Goal: Task Accomplishment & Management: Use online tool/utility

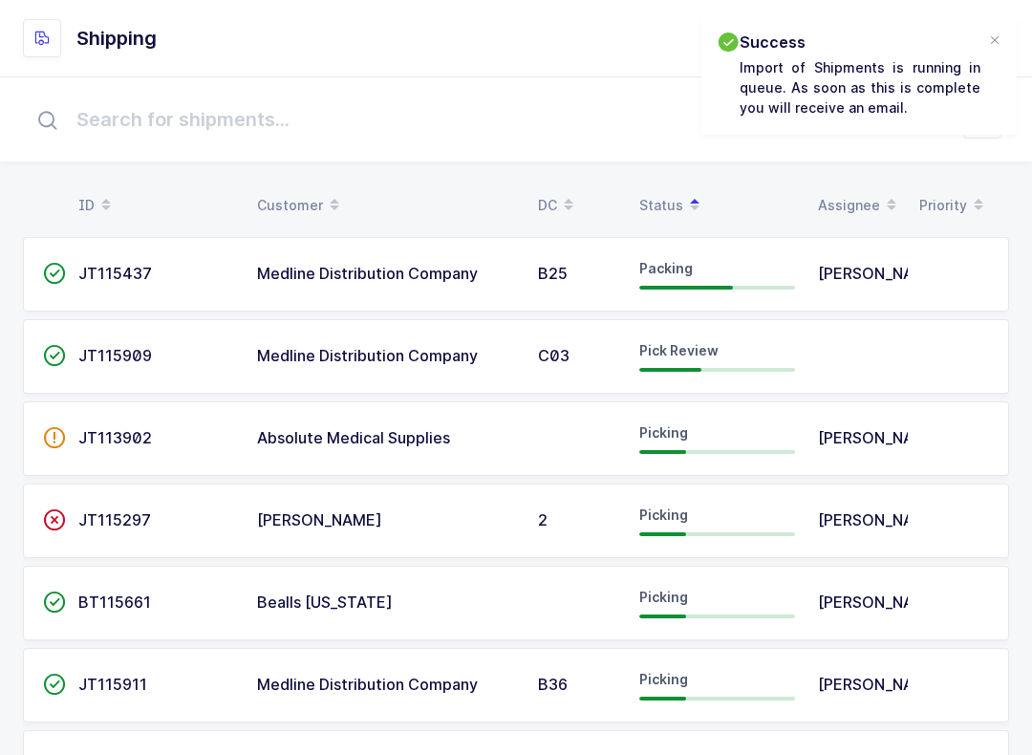
scroll to position [19, 0]
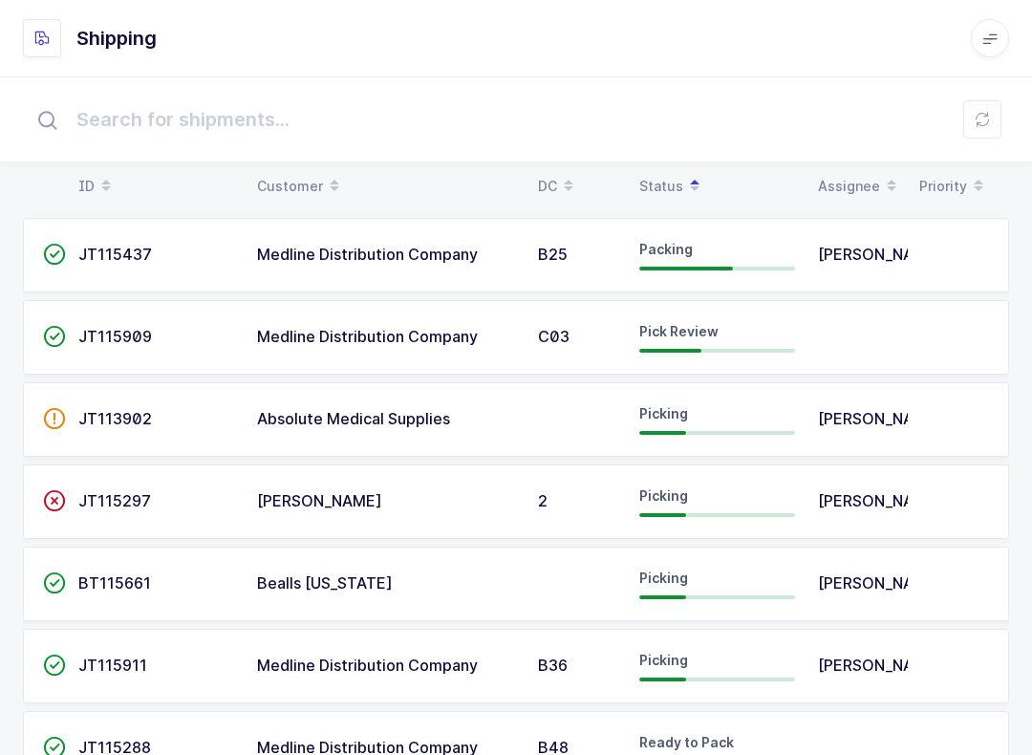
click at [179, 352] on td "JT115909" at bounding box center [156, 337] width 179 height 75
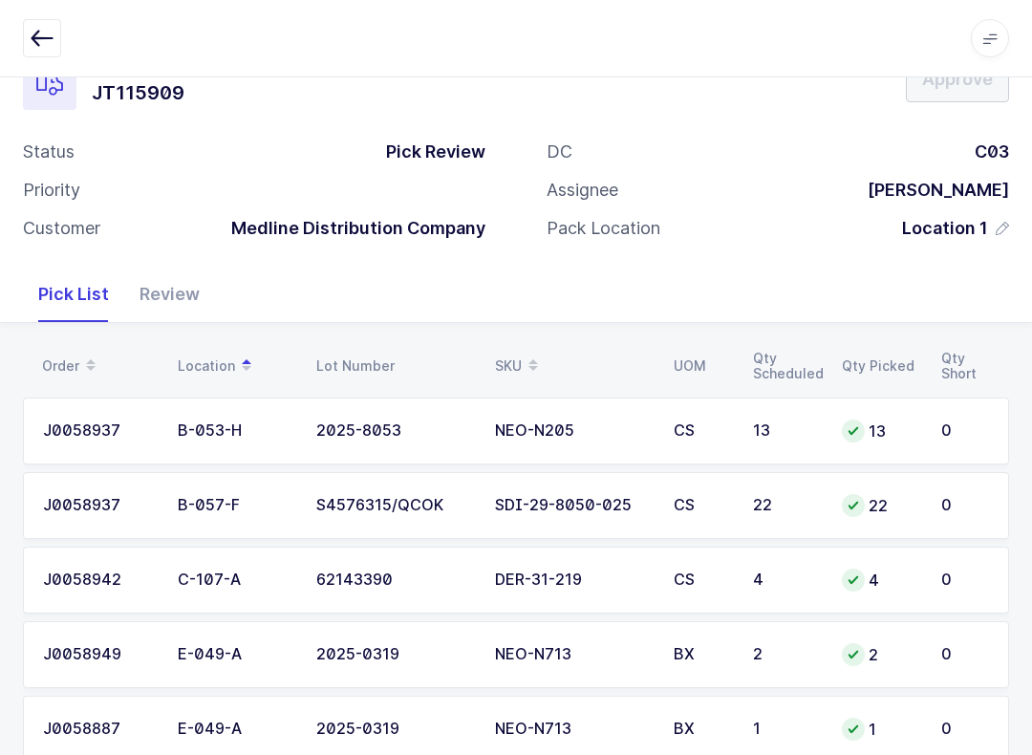
scroll to position [183, 0]
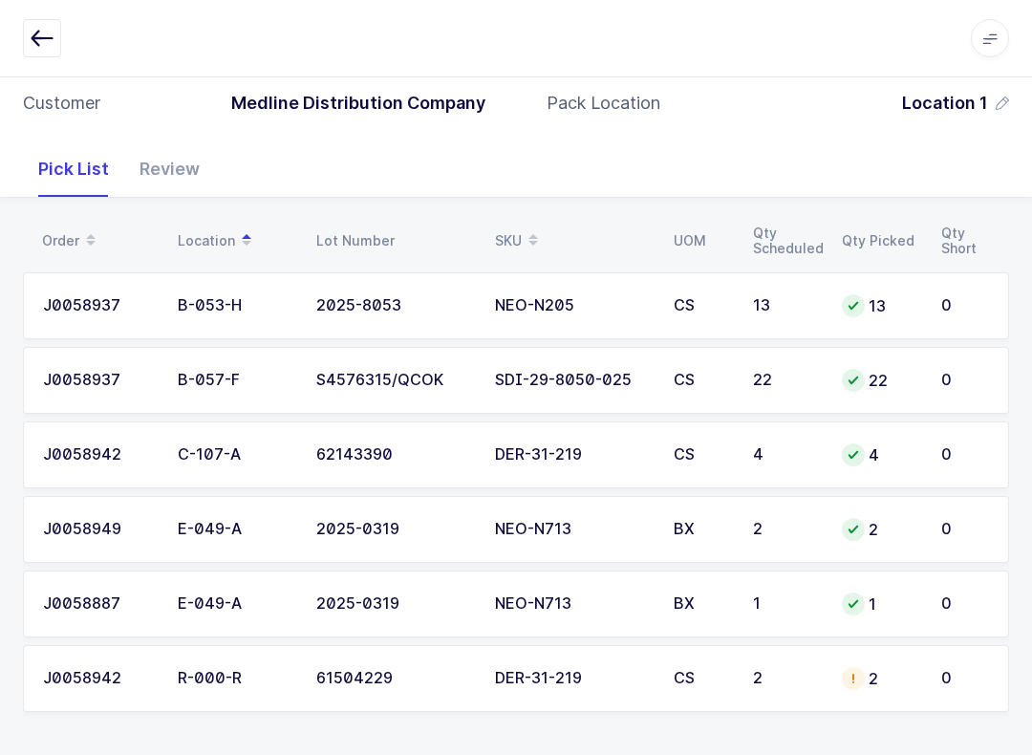
click at [175, 171] on div "Review" at bounding box center [169, 168] width 91 height 55
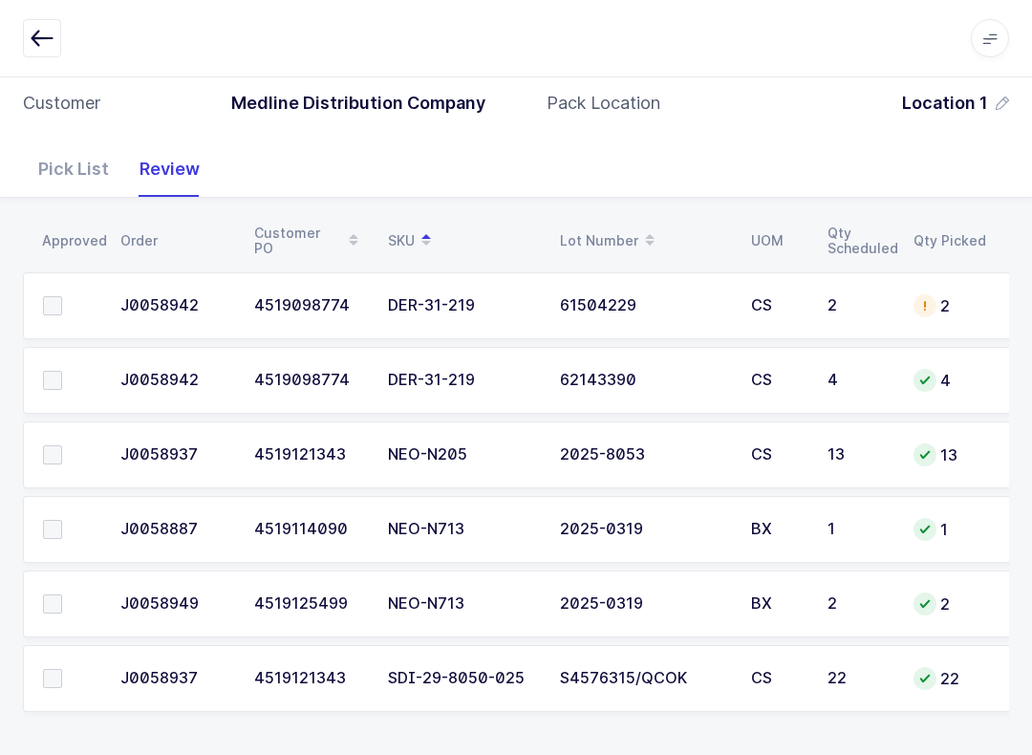
click at [38, 682] on td at bounding box center [66, 678] width 86 height 67
click at [54, 674] on span at bounding box center [52, 678] width 19 height 19
click at [62, 669] on input "checkbox" at bounding box center [62, 669] width 0 height 0
click at [59, 527] on span at bounding box center [52, 529] width 19 height 19
click at [62, 520] on input "checkbox" at bounding box center [62, 520] width 0 height 0
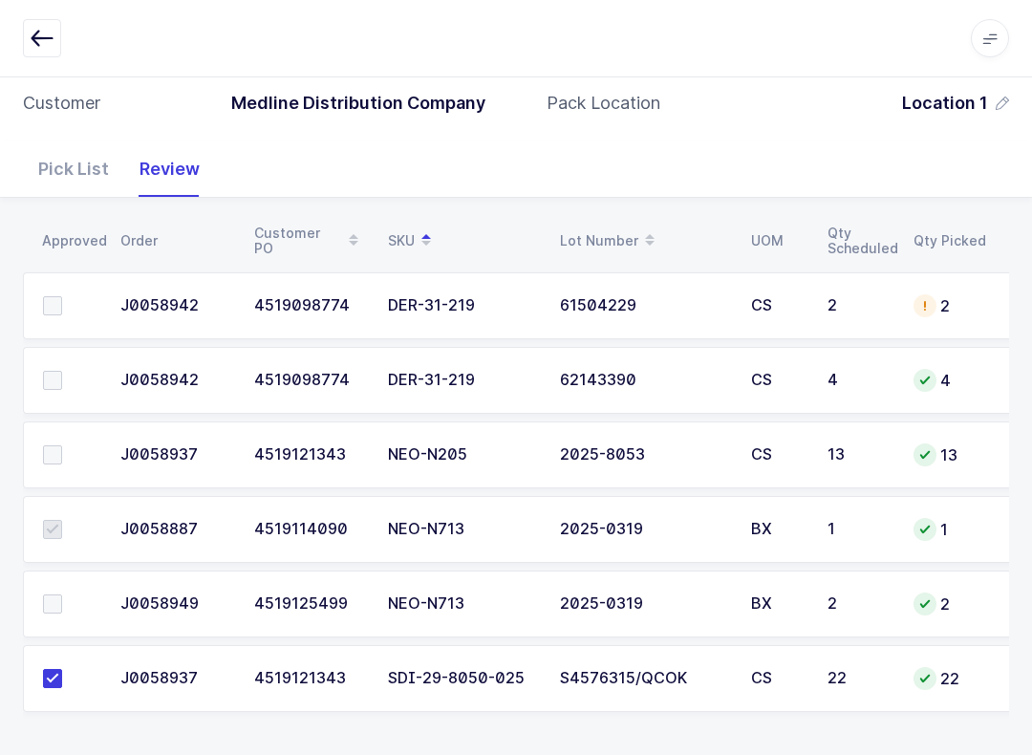
click at [54, 584] on td at bounding box center [66, 603] width 86 height 67
click at [61, 607] on span at bounding box center [52, 603] width 19 height 19
click at [62, 594] on input "checkbox" at bounding box center [62, 594] width 0 height 0
click at [66, 382] on label at bounding box center [70, 380] width 54 height 19
click at [62, 371] on input "checkbox" at bounding box center [62, 371] width 0 height 0
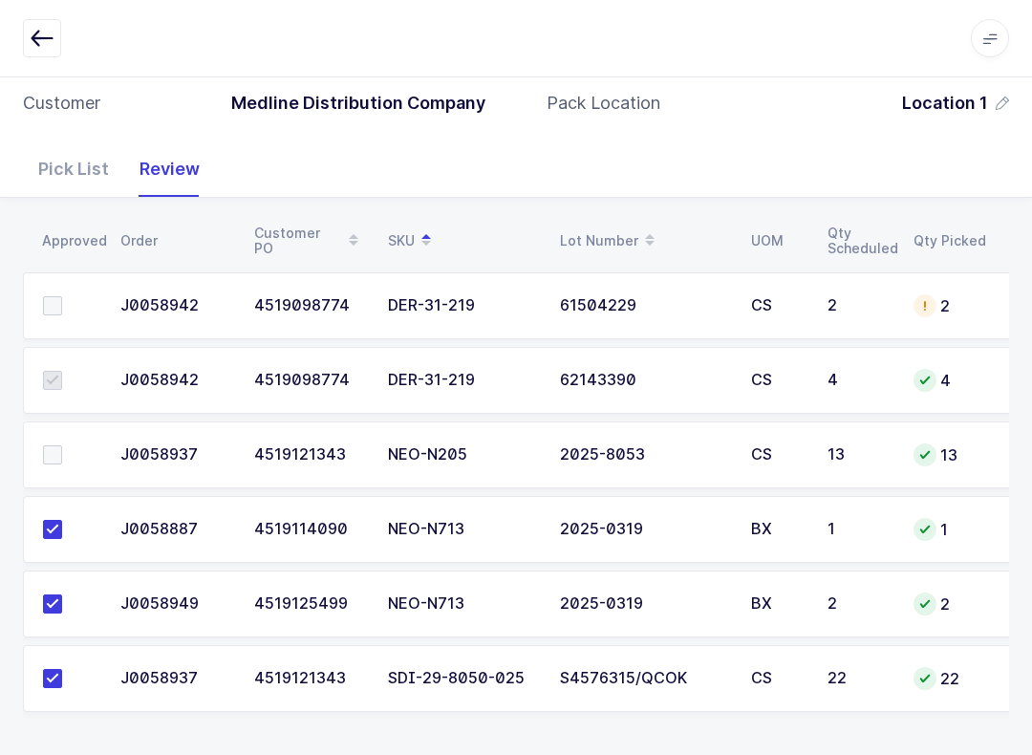
click at [71, 311] on label at bounding box center [70, 305] width 54 height 19
click at [62, 296] on input "checkbox" at bounding box center [62, 296] width 0 height 0
click at [60, 160] on div "Pick List" at bounding box center [73, 168] width 101 height 55
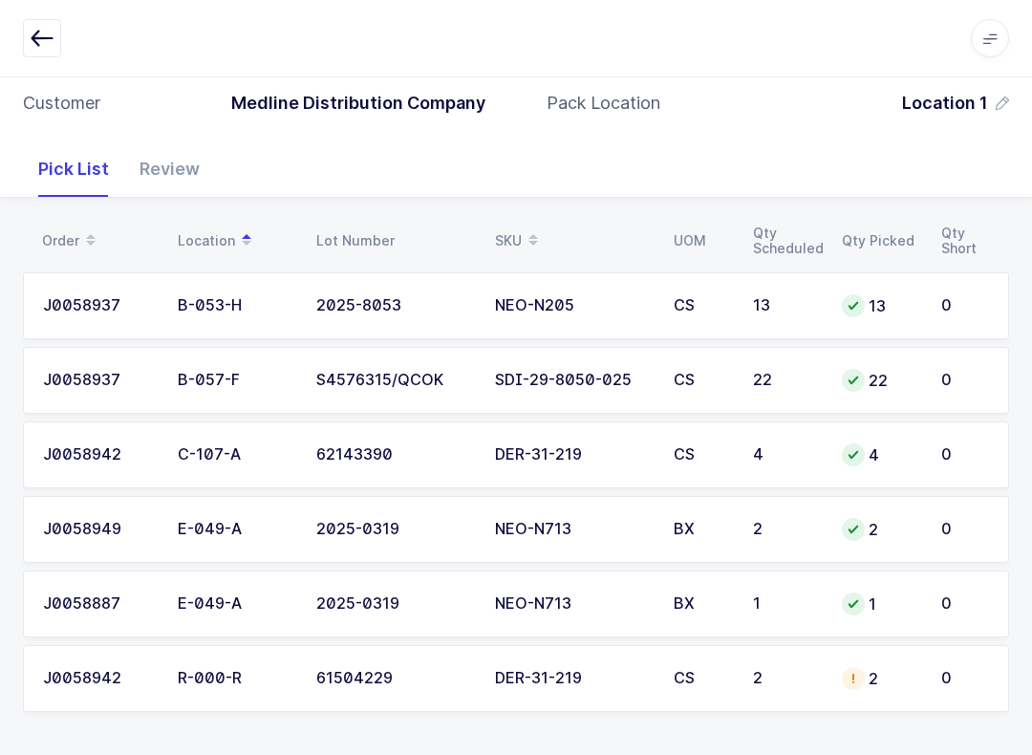
click at [526, 233] on span at bounding box center [533, 241] width 23 height 32
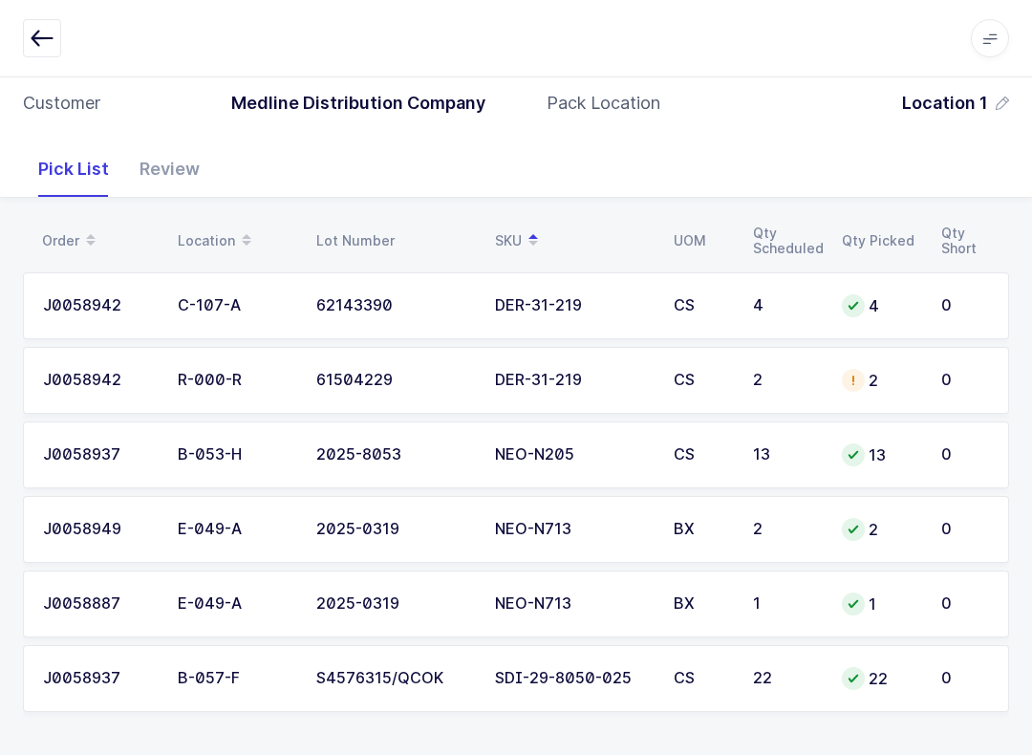
click at [56, 52] on button "button" at bounding box center [42, 38] width 38 height 38
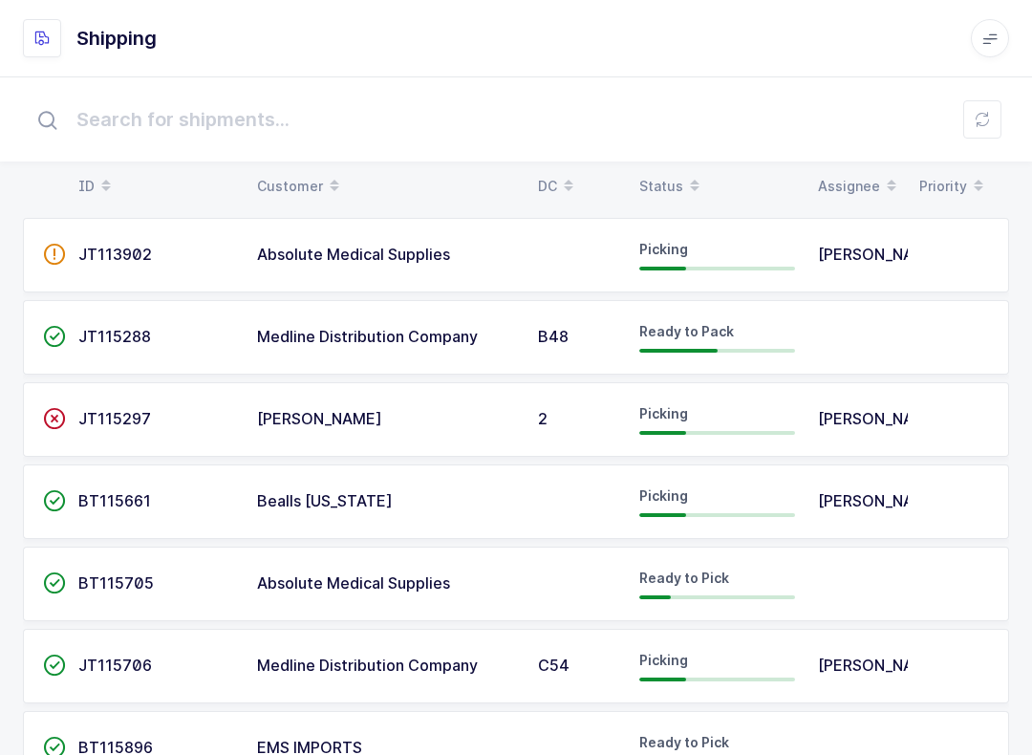
click at [662, 183] on div "Status" at bounding box center [717, 186] width 156 height 32
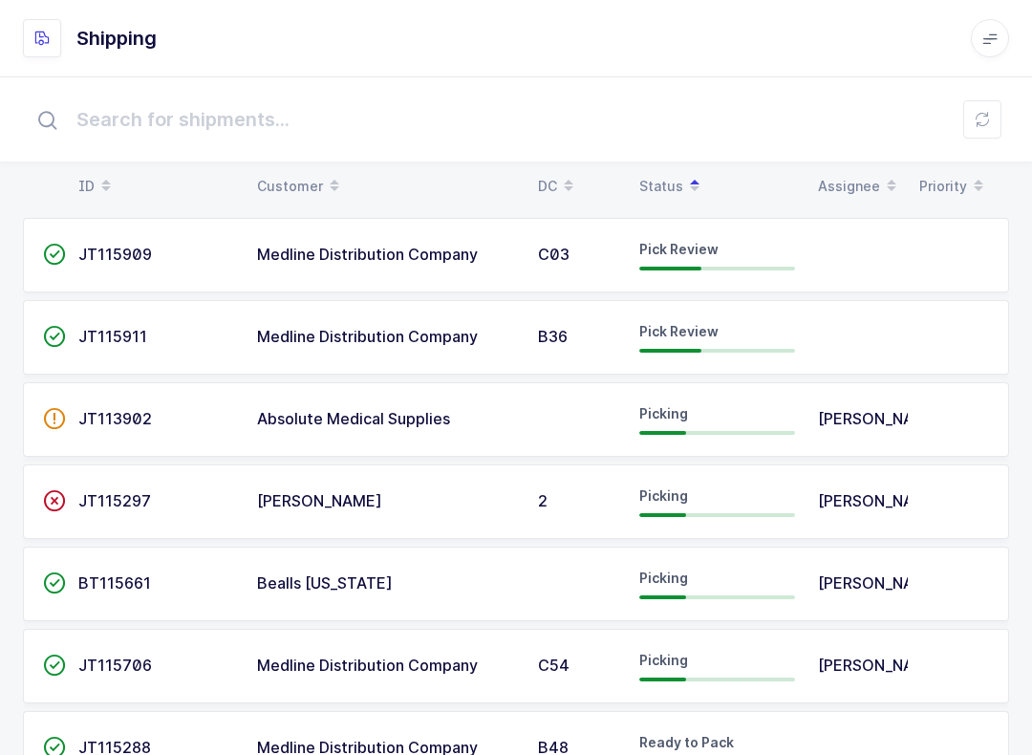
click at [748, 354] on td "Pick Review" at bounding box center [717, 337] width 179 height 75
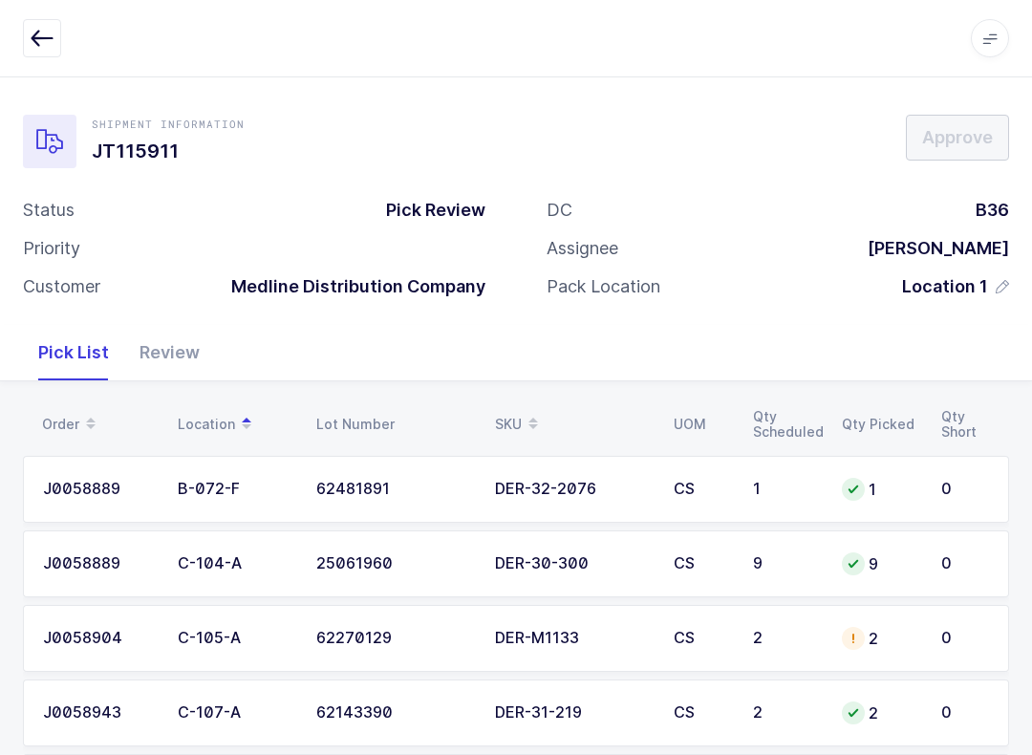
scroll to position [109, 0]
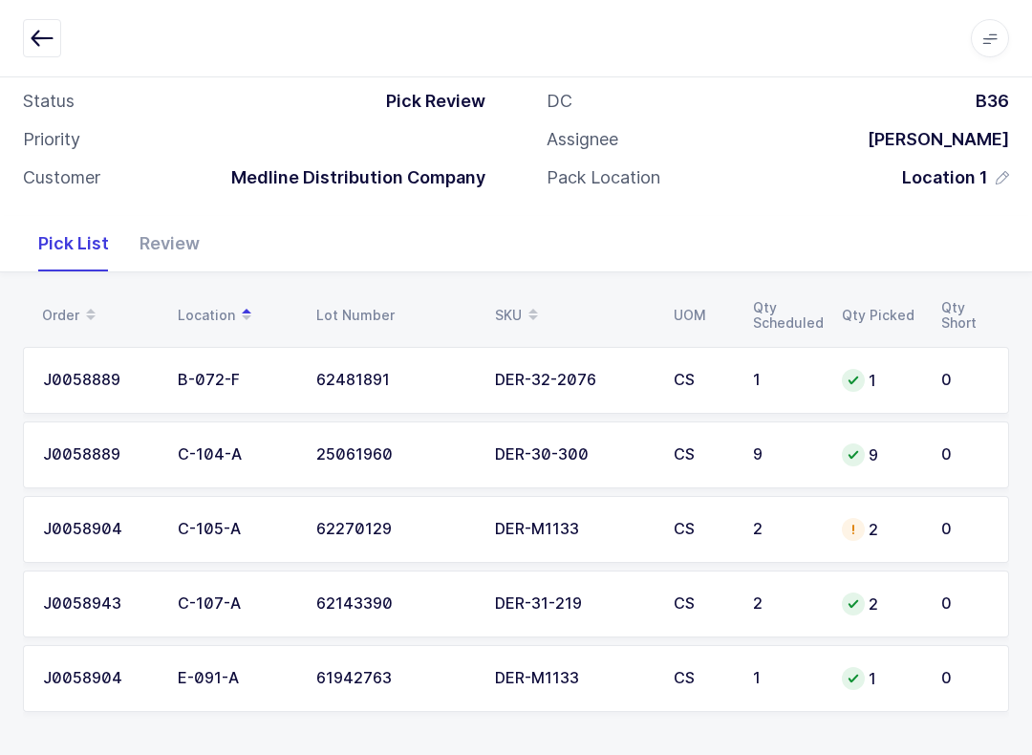
click at [190, 241] on div "Review" at bounding box center [169, 243] width 91 height 55
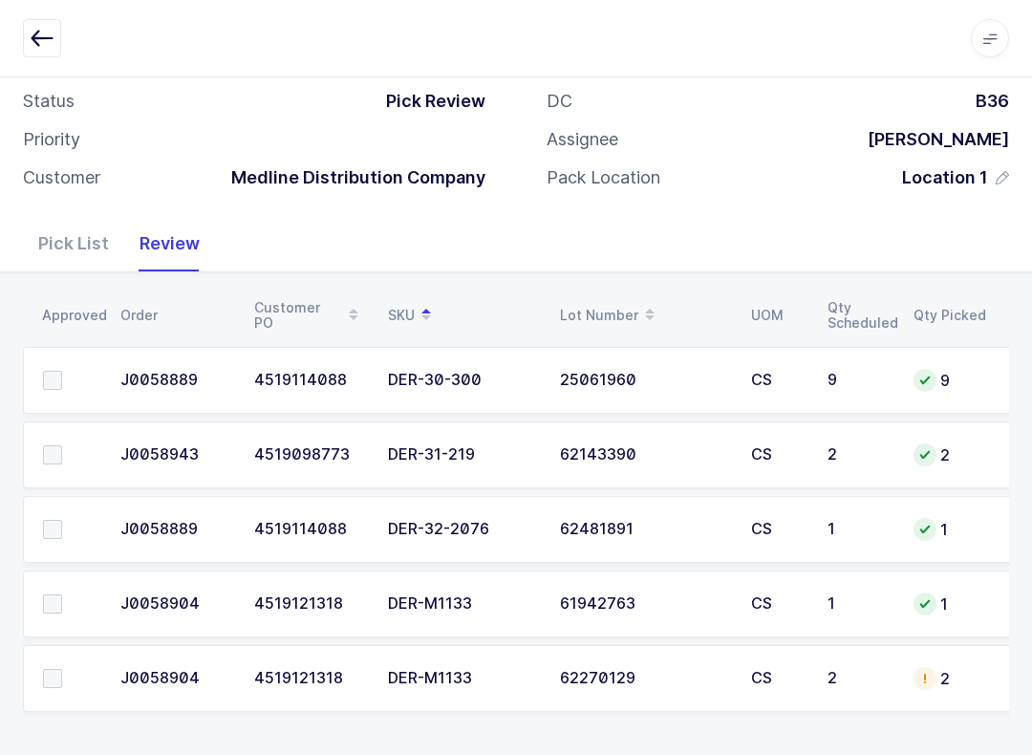
click at [63, 595] on label at bounding box center [70, 603] width 54 height 19
click at [62, 594] on input "checkbox" at bounding box center [62, 594] width 0 height 0
click at [47, 705] on td at bounding box center [66, 678] width 86 height 67
click at [67, 676] on label at bounding box center [70, 678] width 54 height 19
click at [62, 669] on input "checkbox" at bounding box center [62, 669] width 0 height 0
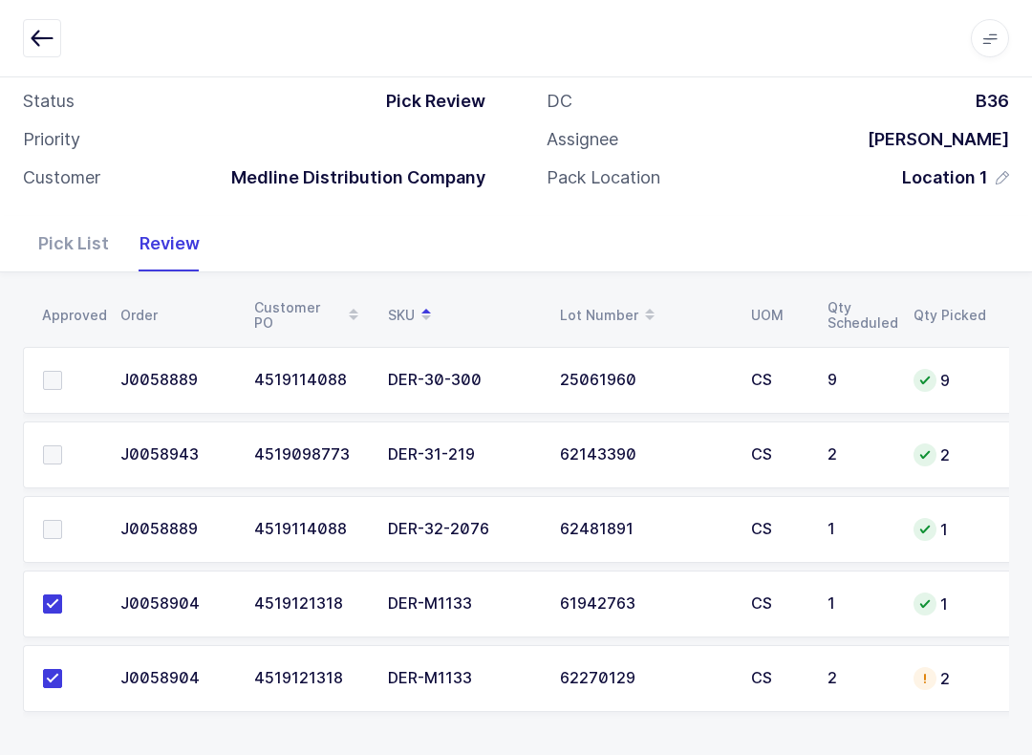
click at [51, 451] on span at bounding box center [52, 454] width 19 height 19
click at [62, 445] on input "checkbox" at bounding box center [62, 445] width 0 height 0
click at [53, 525] on span at bounding box center [52, 529] width 19 height 19
click at [62, 520] on input "checkbox" at bounding box center [62, 520] width 0 height 0
click at [60, 378] on span at bounding box center [52, 380] width 19 height 19
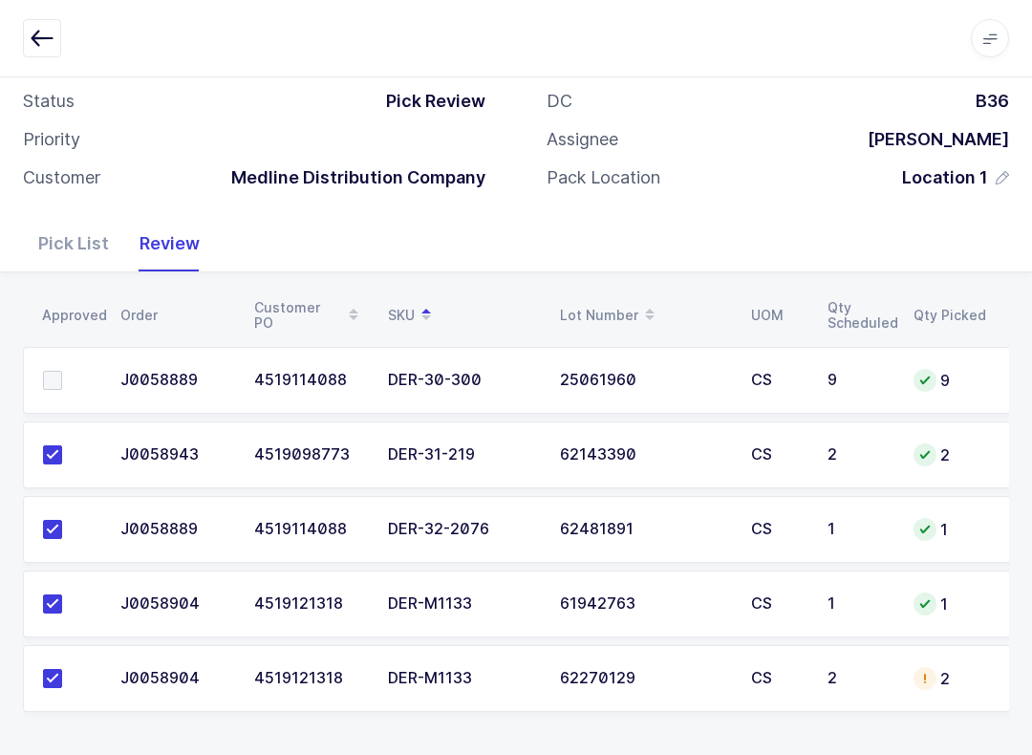
click at [62, 371] on input "checkbox" at bounding box center [62, 371] width 0 height 0
